Goal: Navigation & Orientation: Find specific page/section

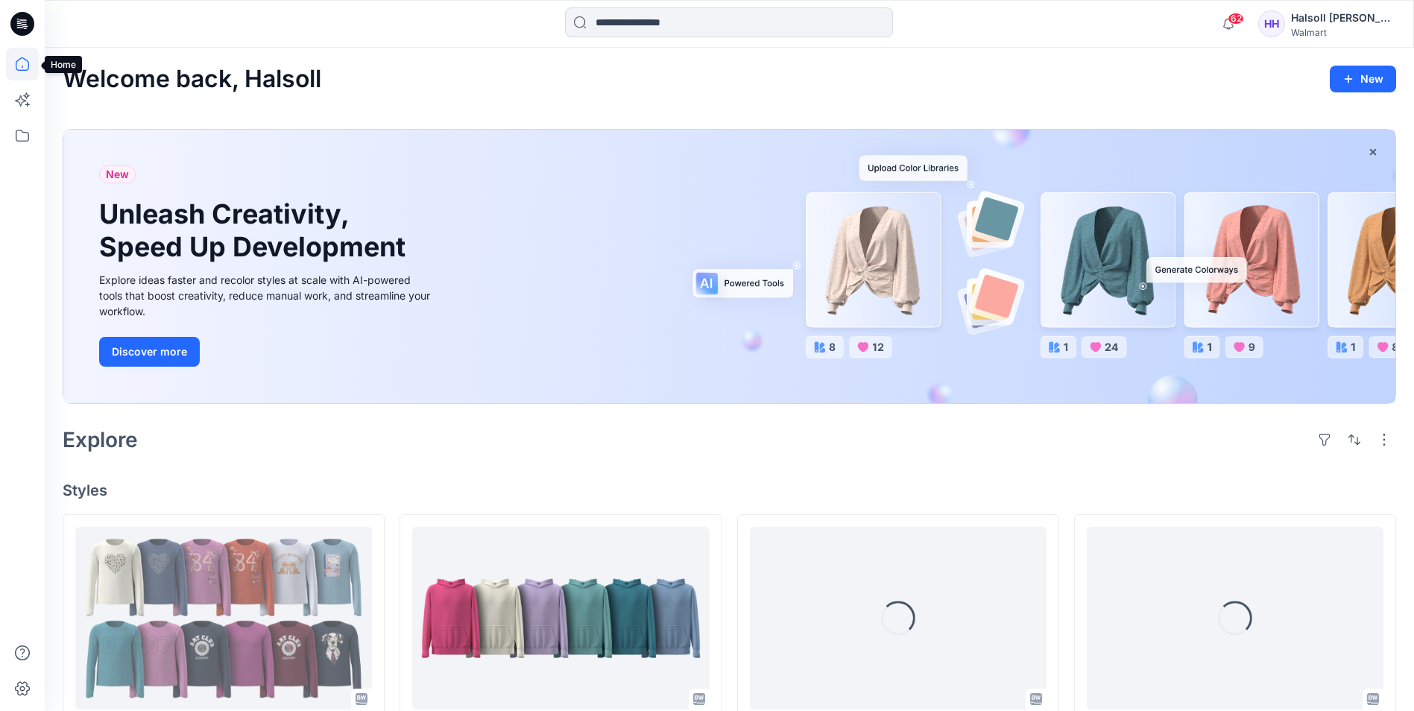
click at [28, 62] on icon at bounding box center [22, 63] width 13 height 13
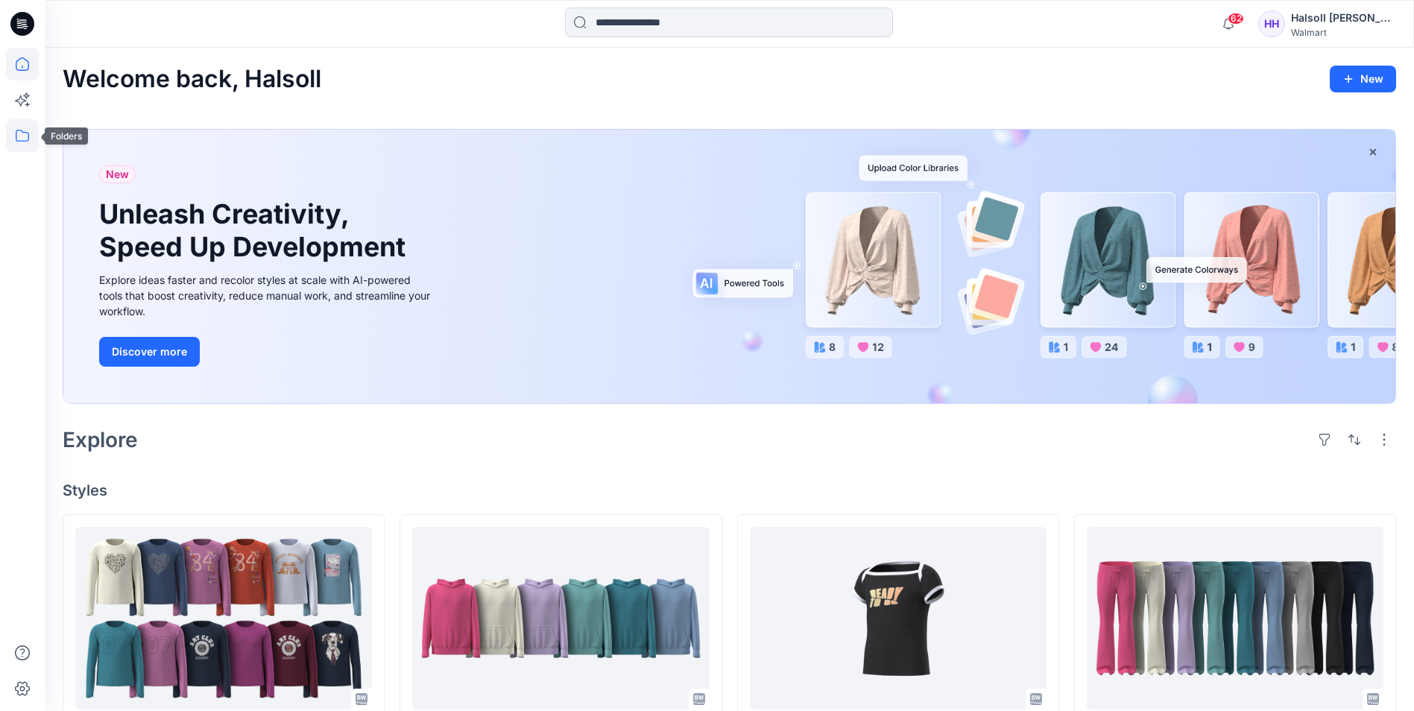
click at [26, 130] on icon at bounding box center [22, 135] width 33 height 33
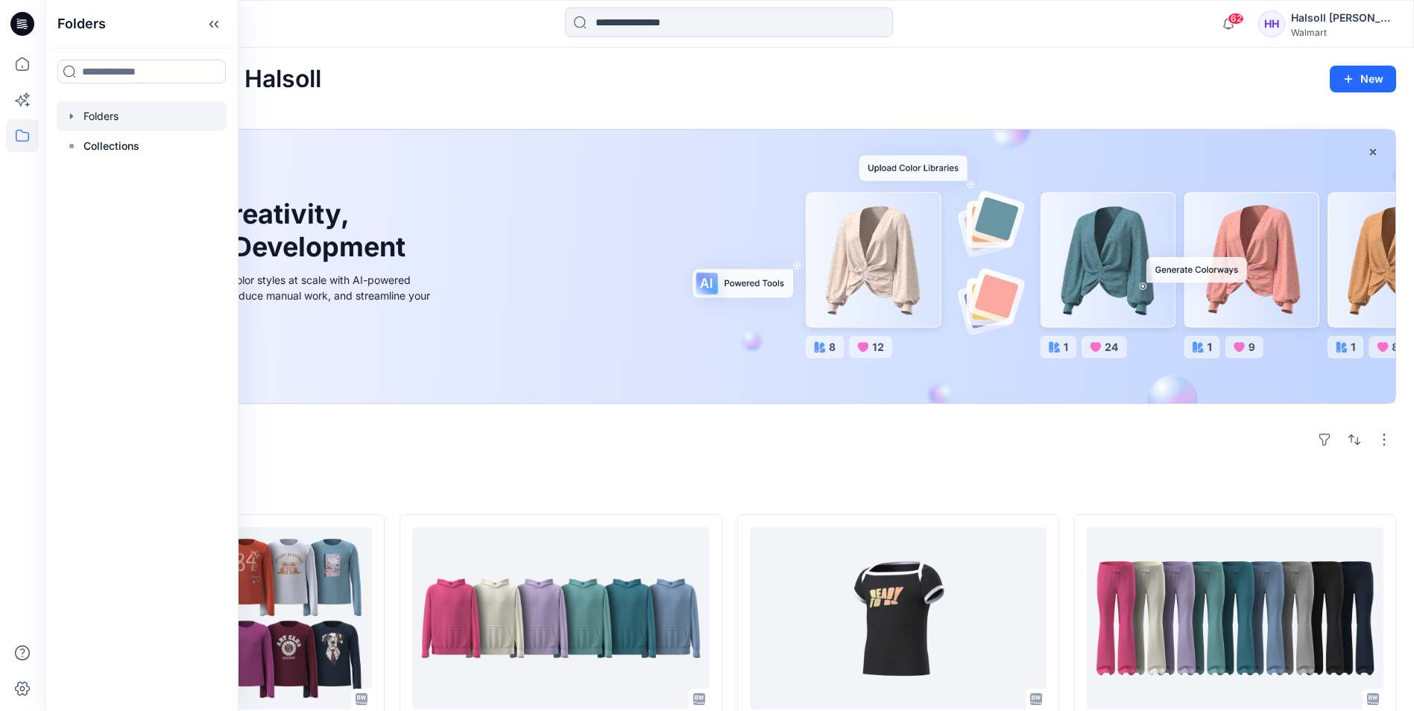
click at [113, 117] on div at bounding box center [142, 116] width 170 height 30
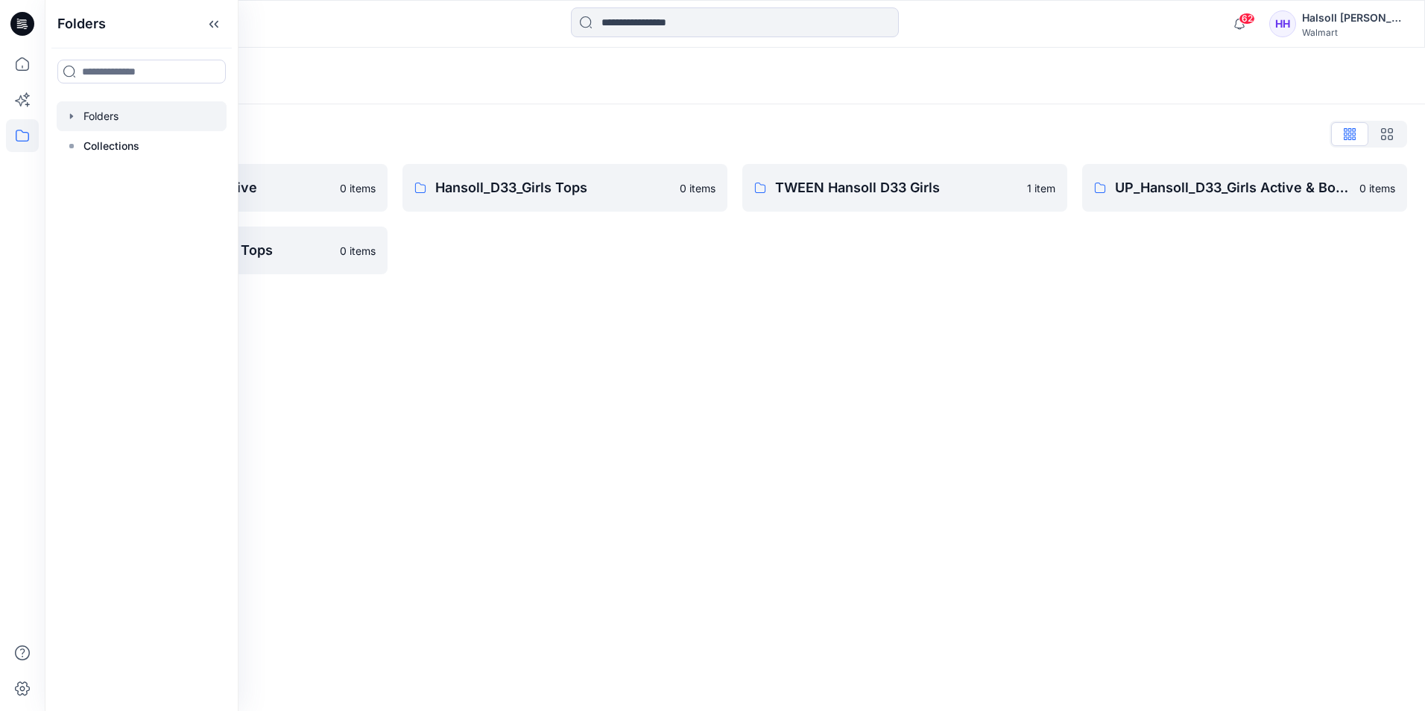
click at [739, 426] on div "Folders Folders List Hansoll_D33_Girls Active 0 items UP_Hansoll_D33_Girls Tops…" at bounding box center [735, 379] width 1380 height 663
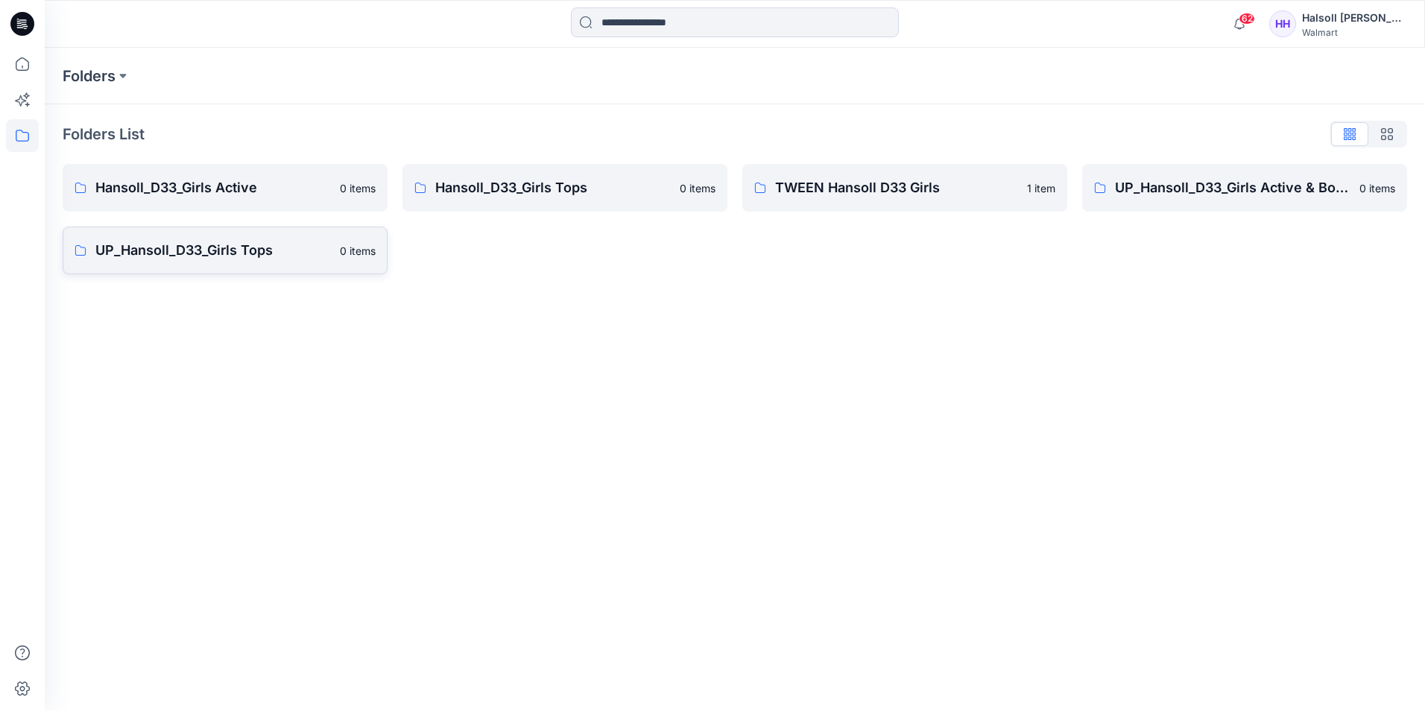
click at [265, 239] on link "UP_Hansoll_D33_Girls Tops 0 items" at bounding box center [225, 251] width 325 height 48
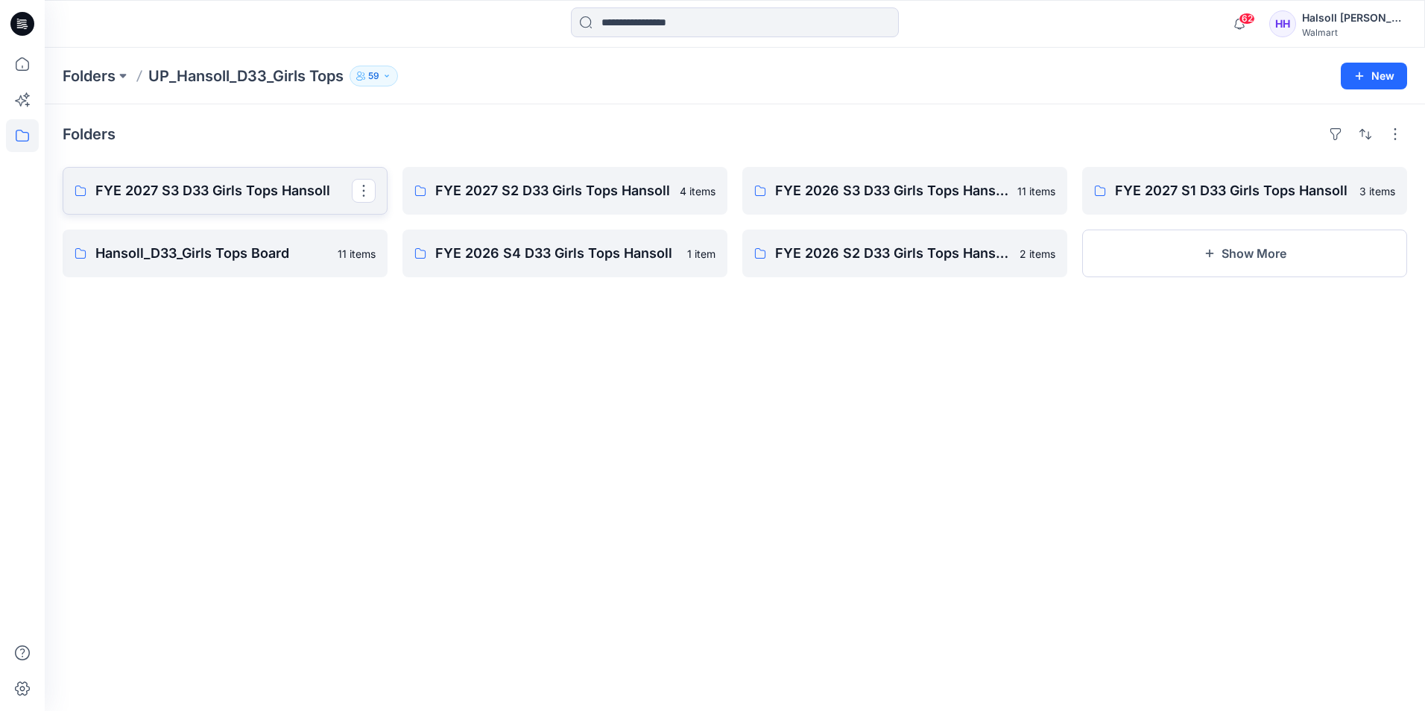
click at [267, 201] on link "FYE 2027 S3 D33 Girls Tops Hansoll" at bounding box center [225, 191] width 325 height 48
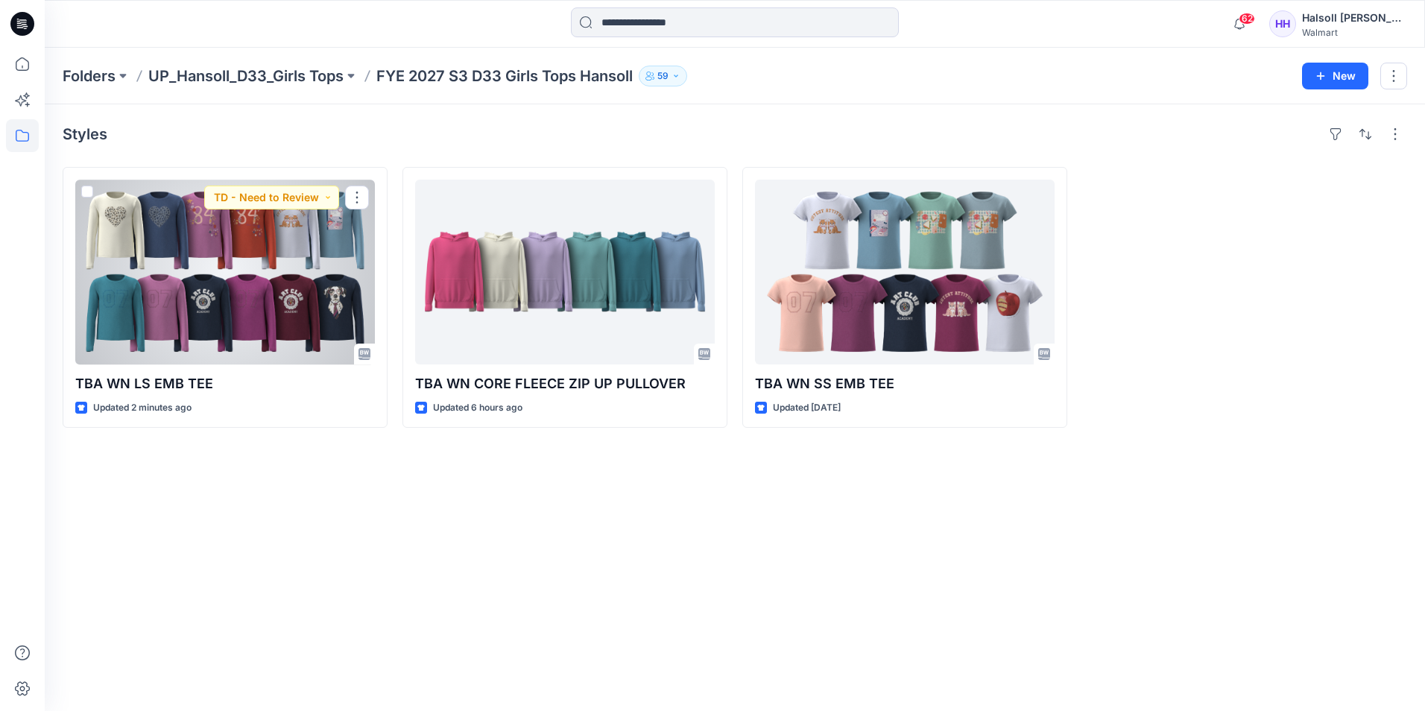
click at [284, 294] on div at bounding box center [225, 272] width 300 height 185
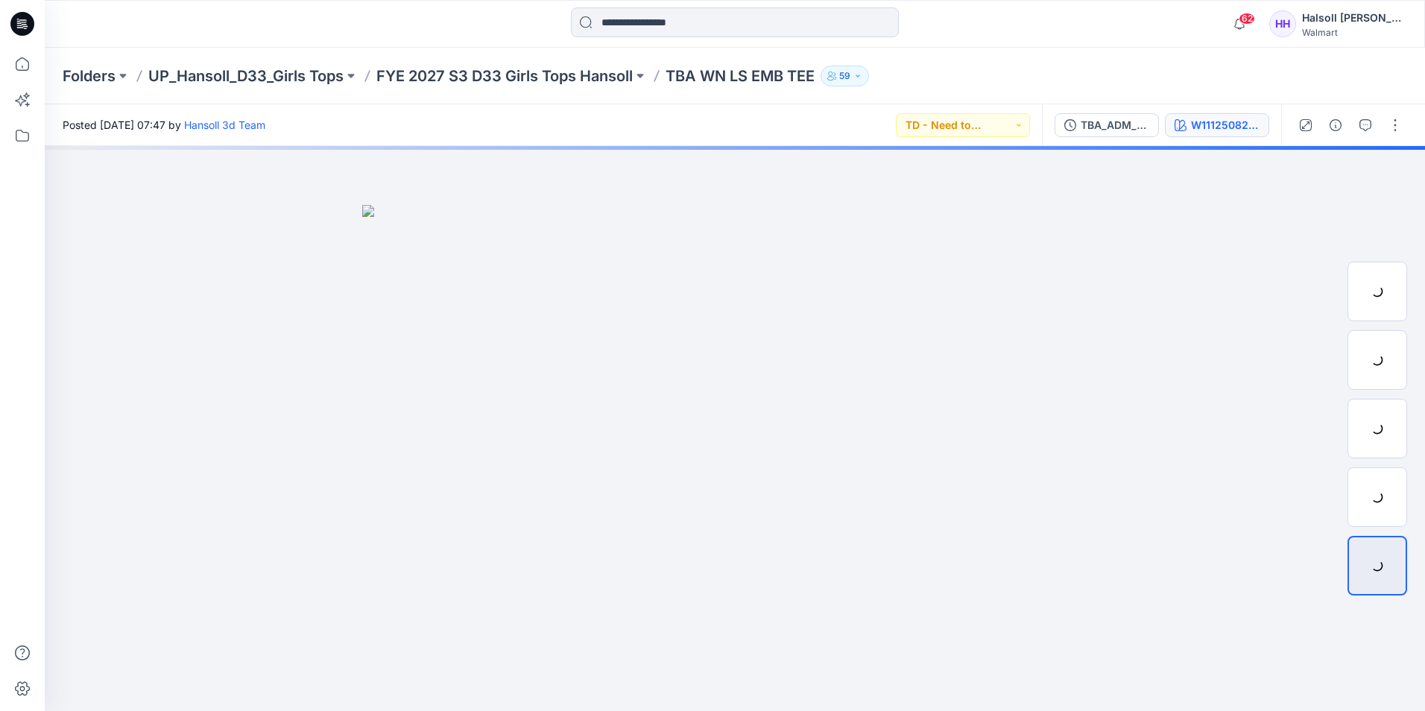
click at [1234, 119] on div "W111250825MJ05GA" at bounding box center [1225, 125] width 69 height 16
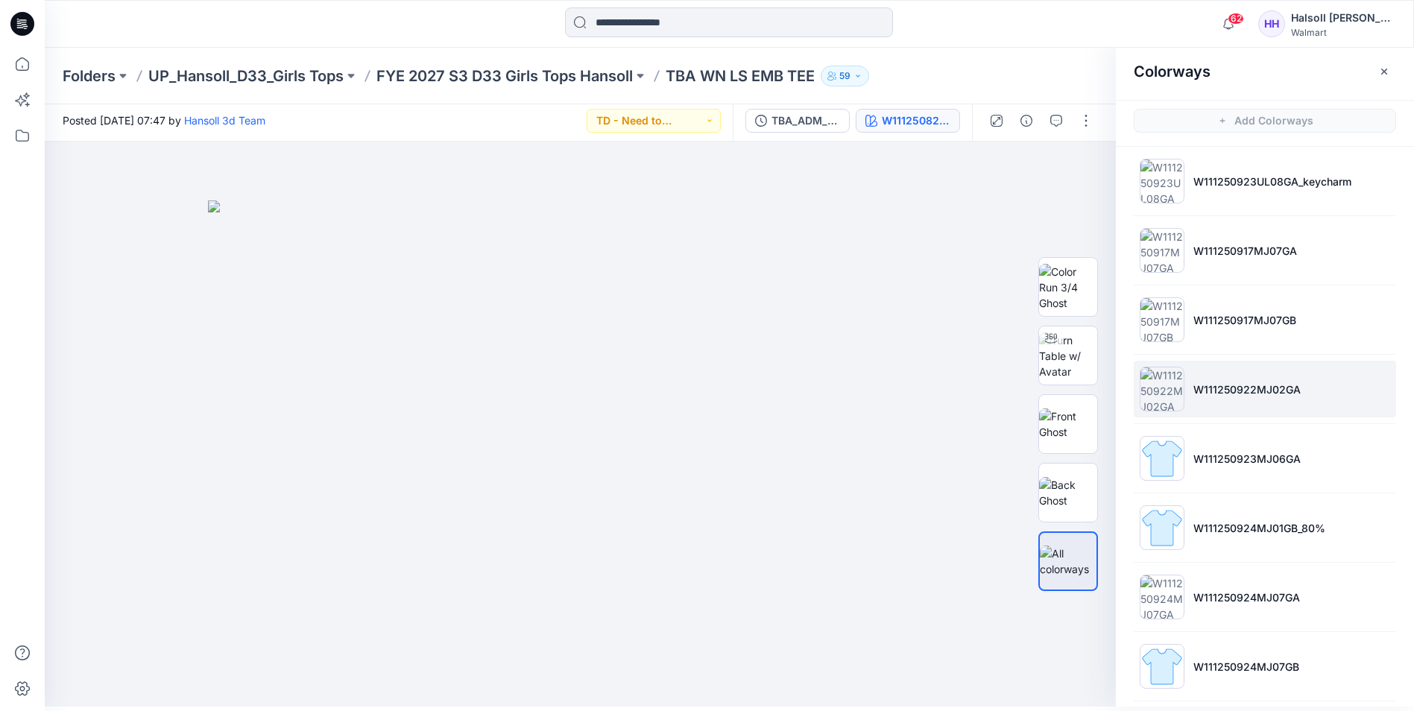
scroll to position [1267, 0]
